Goal: Task Accomplishment & Management: Use online tool/utility

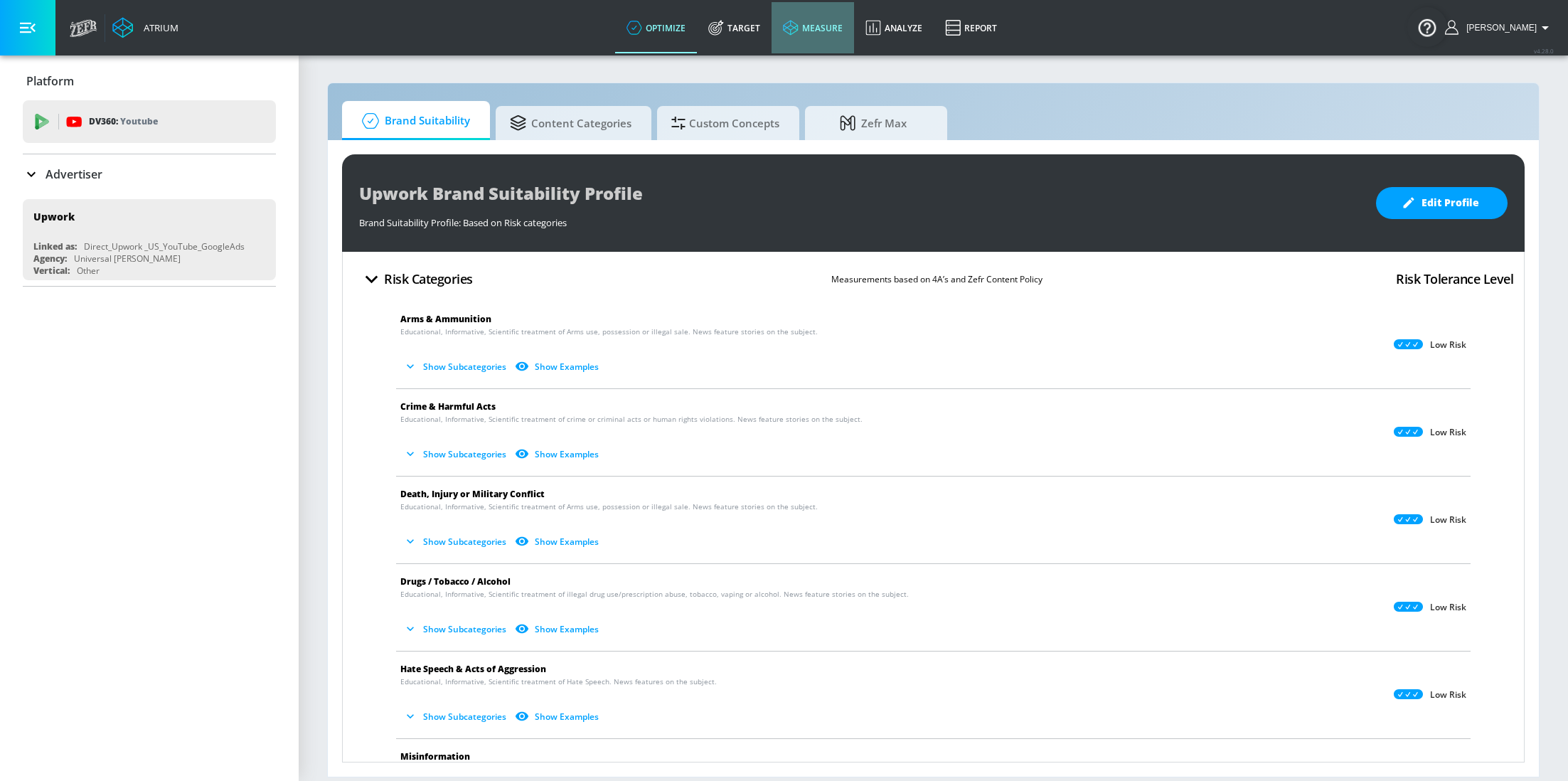
click at [792, 19] on link "measure" at bounding box center [813, 28] width 83 height 51
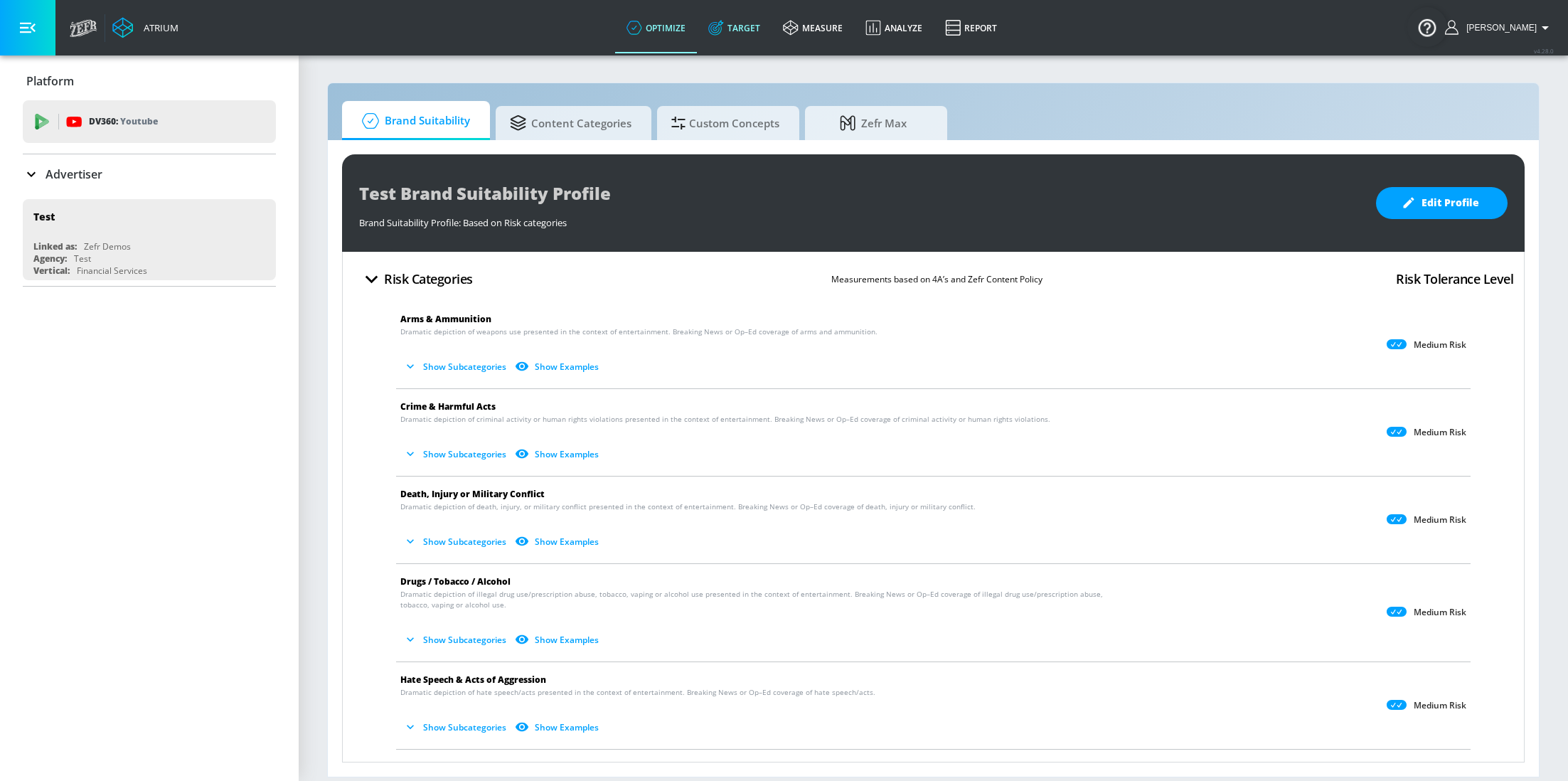
click at [764, 25] on link "Target" at bounding box center [734, 28] width 75 height 51
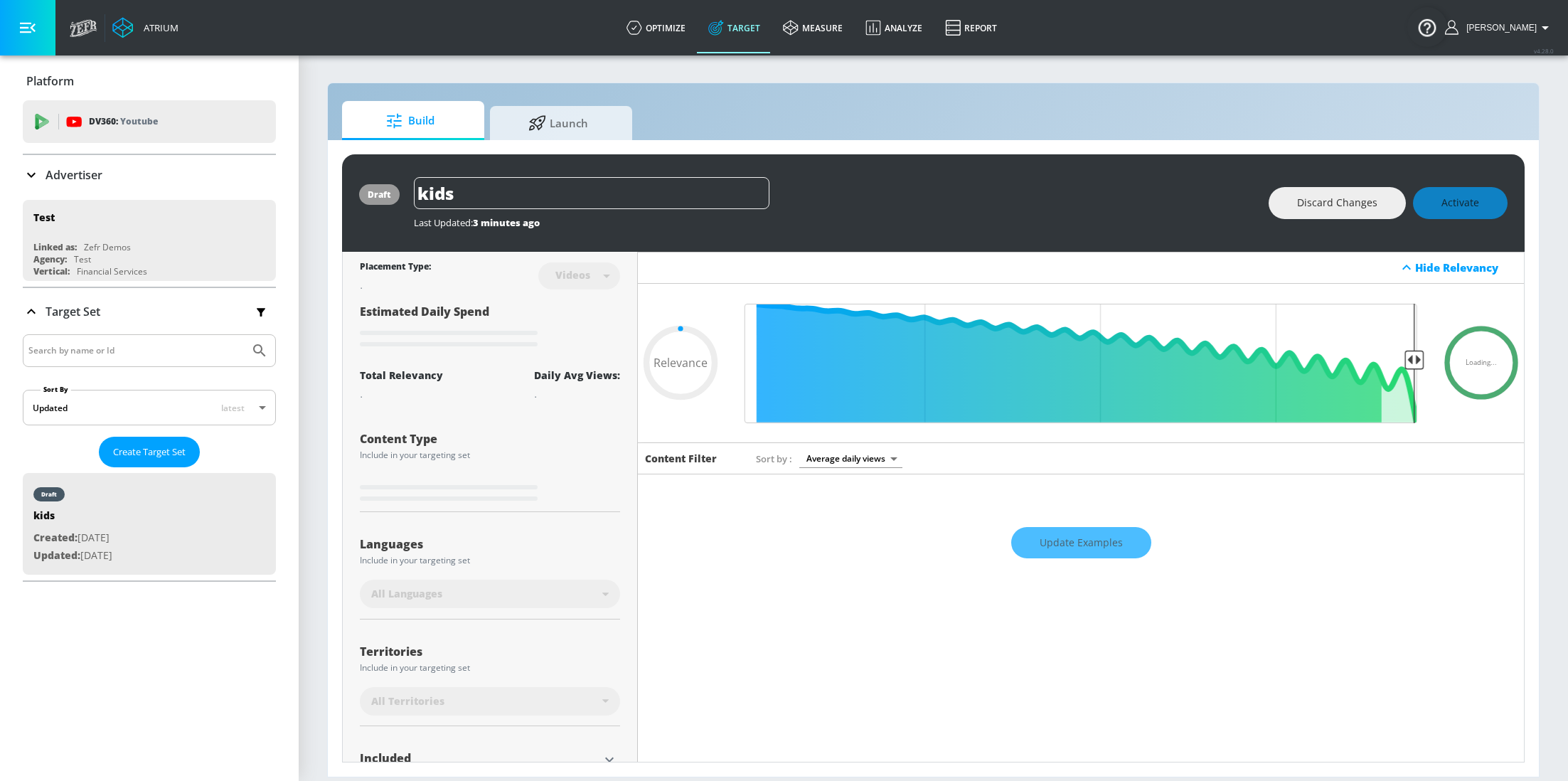
type input "0.05"
click at [518, 126] on span "Launch" at bounding box center [558, 121] width 108 height 34
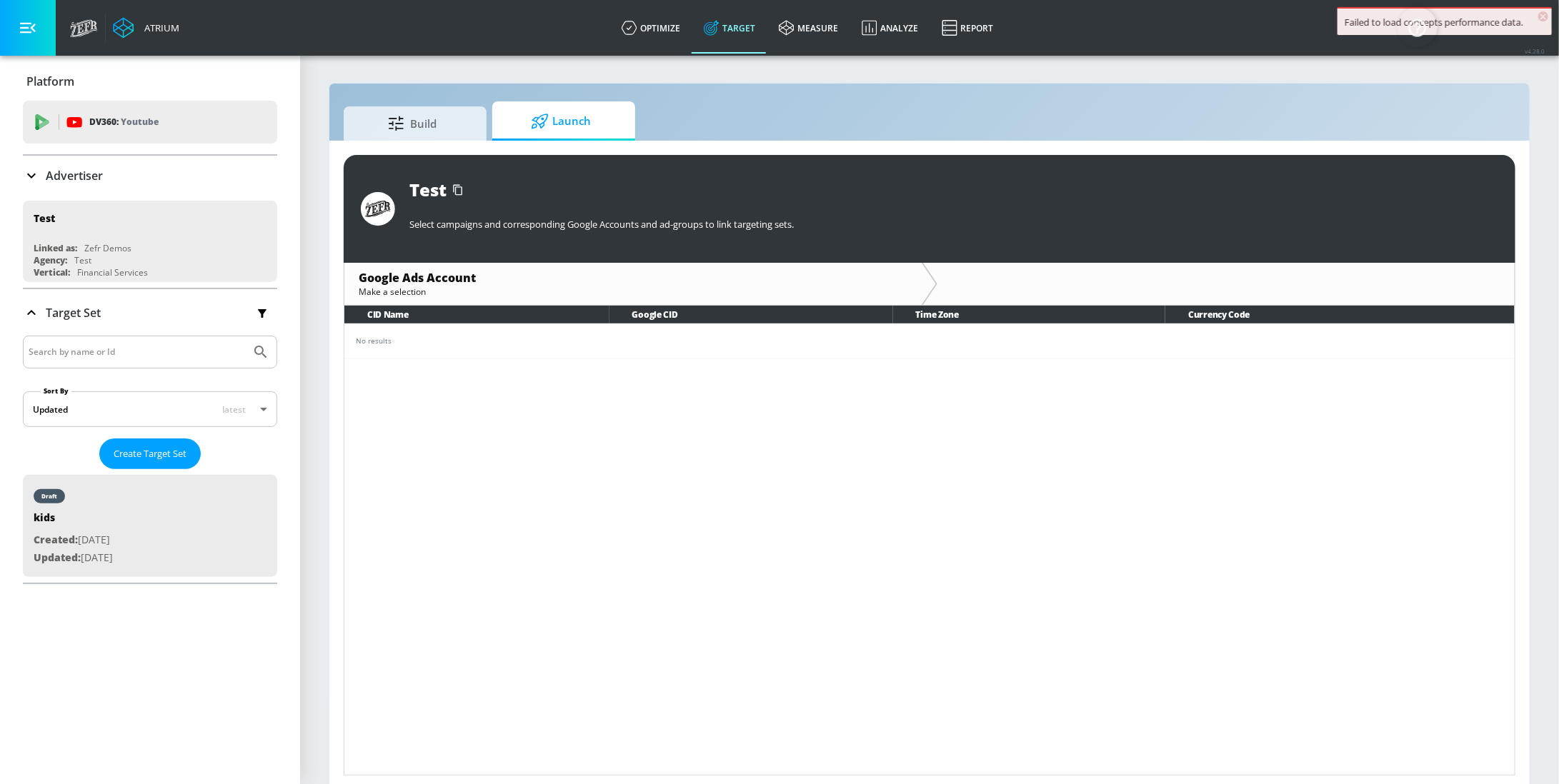
click at [85, 169] on p "Advertiser" at bounding box center [74, 175] width 57 height 16
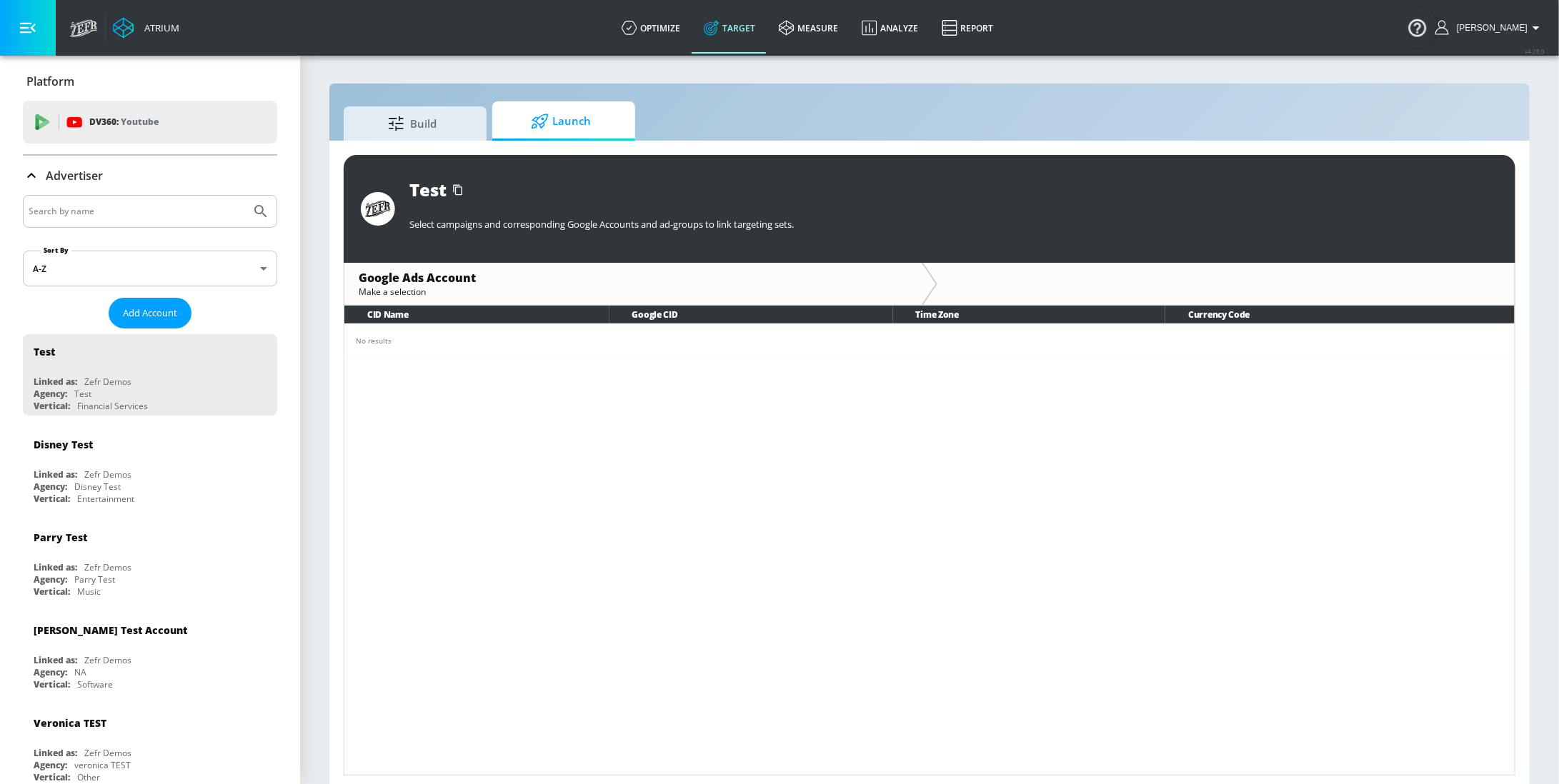
click at [121, 212] on input "Search by name" at bounding box center [137, 211] width 217 height 19
type input "alvandi"
click at [245, 196] on button "Submit Search" at bounding box center [260, 212] width 31 height 31
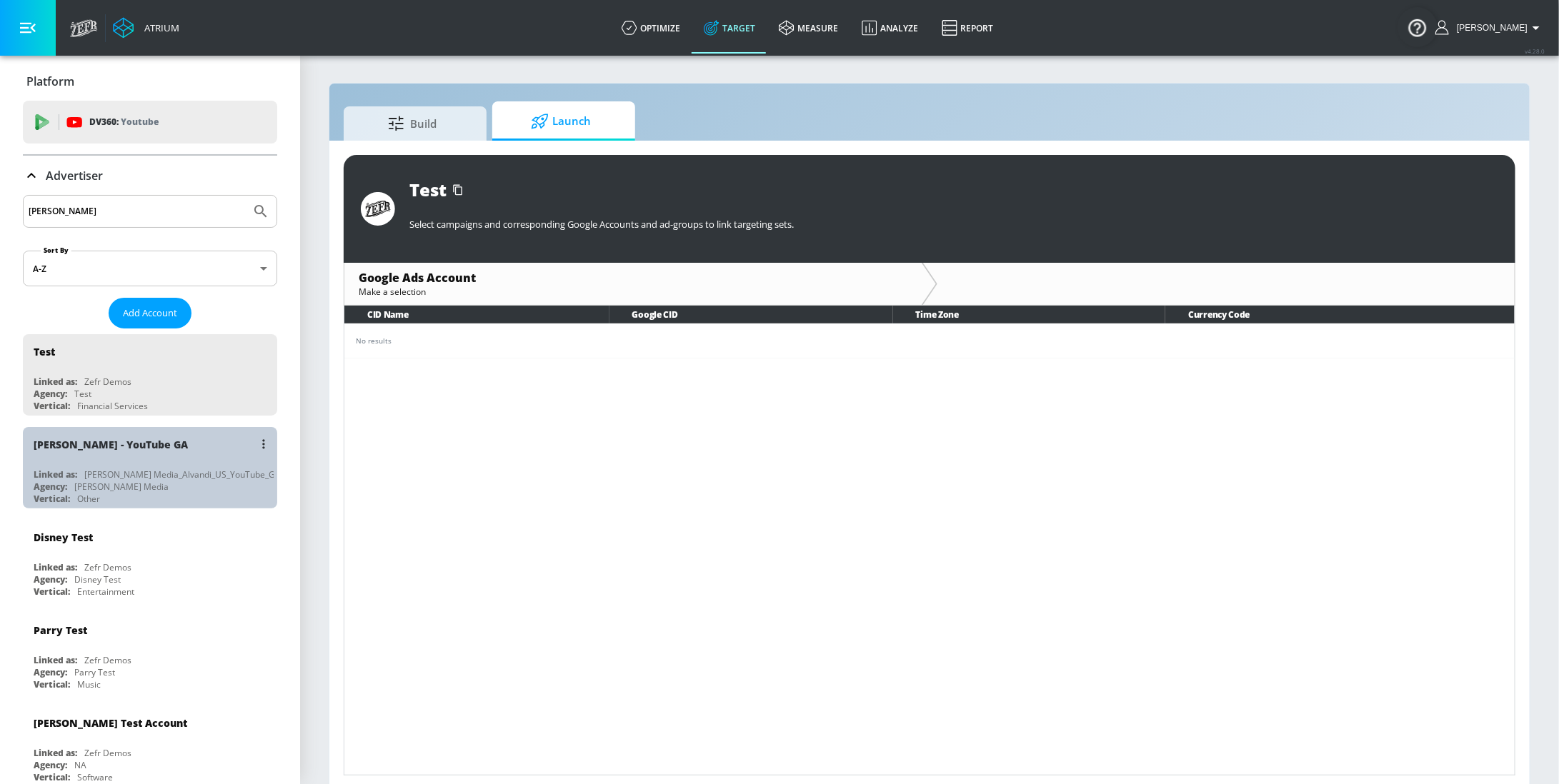
click at [169, 487] on div "Agency: Rossman Media" at bounding box center [153, 487] width 240 height 12
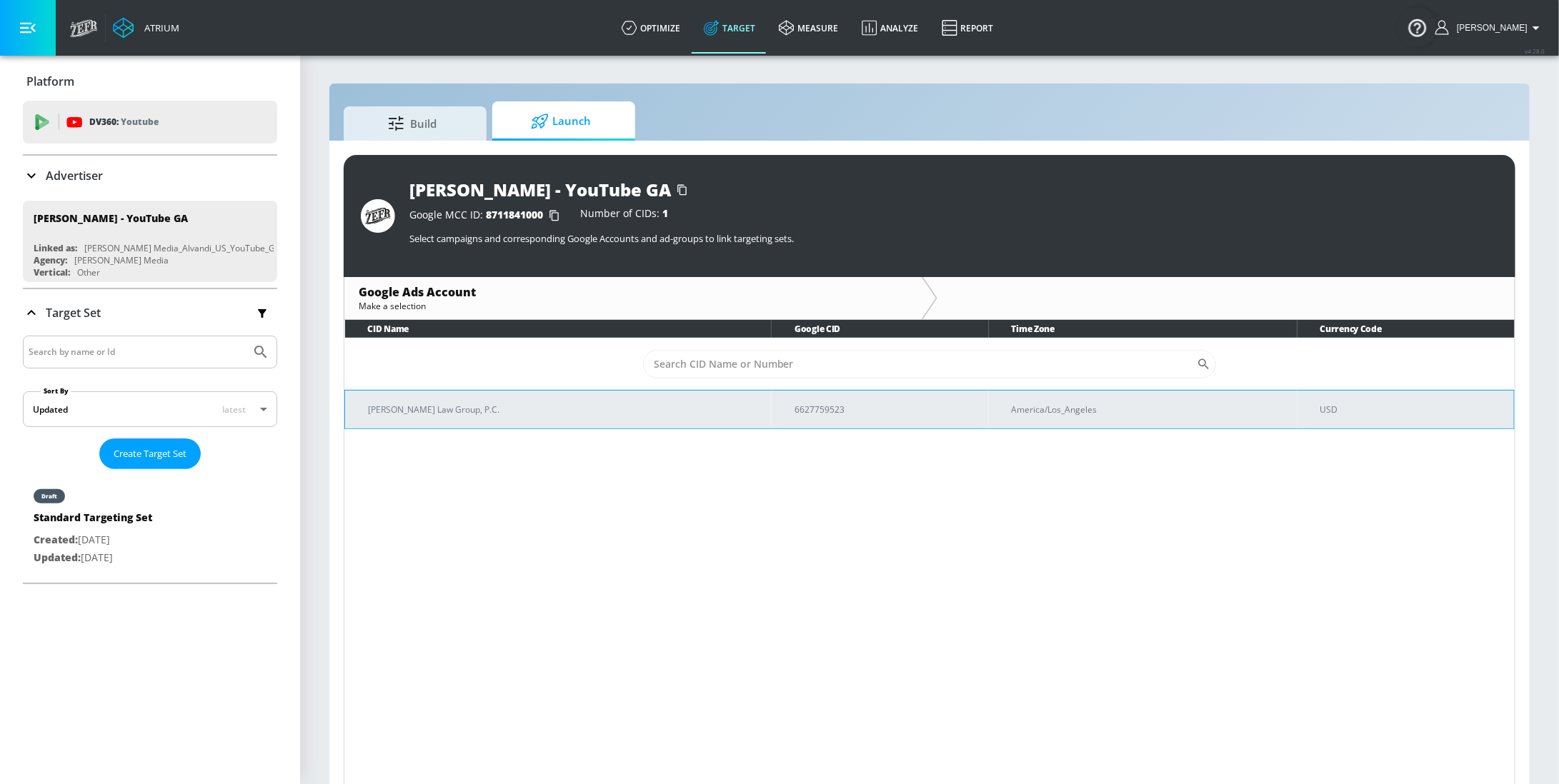
click at [471, 422] on td "Alvandi Law Group, P.C." at bounding box center [558, 409] width 427 height 39
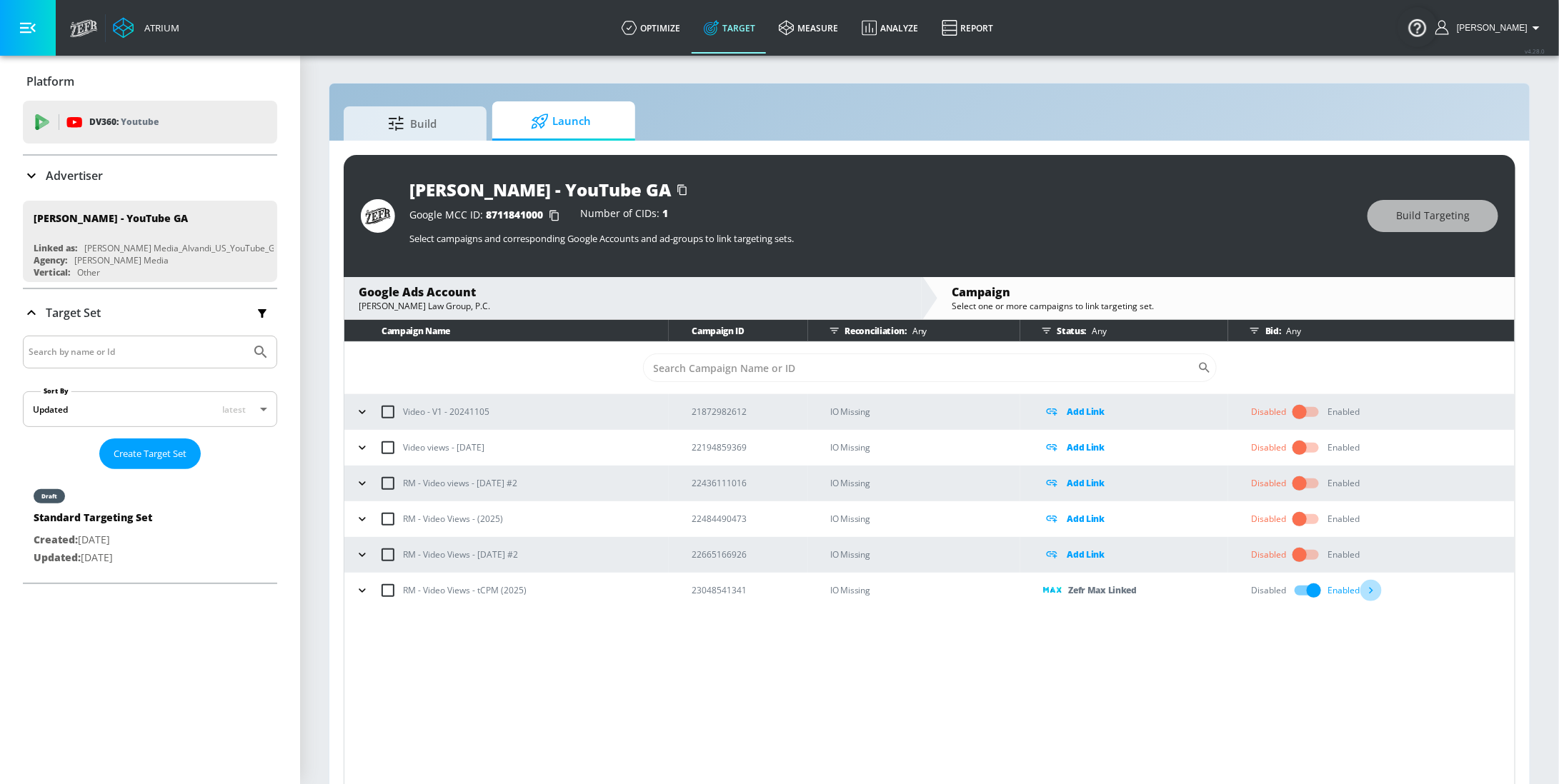
click at [1373, 589] on icon "button" at bounding box center [1370, 590] width 15 height 15
click at [850, 26] on link "measure" at bounding box center [809, 28] width 83 height 51
